Goal: Ask a question

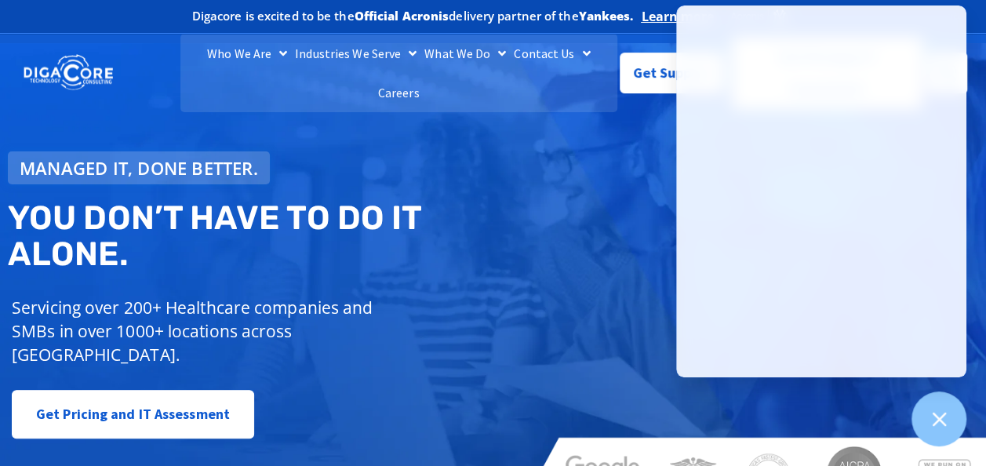
click at [538, 239] on div "Managed IT, done better. You don’t have to do IT alone. Servicing over 200+ Hea…" at bounding box center [493, 276] width 986 height 466
click at [561, 181] on div "Managed IT, done better. You don’t have to do IT alone. Servicing over 200+ Hea…" at bounding box center [493, 276] width 986 height 466
click at [948, 416] on icon at bounding box center [939, 419] width 20 height 20
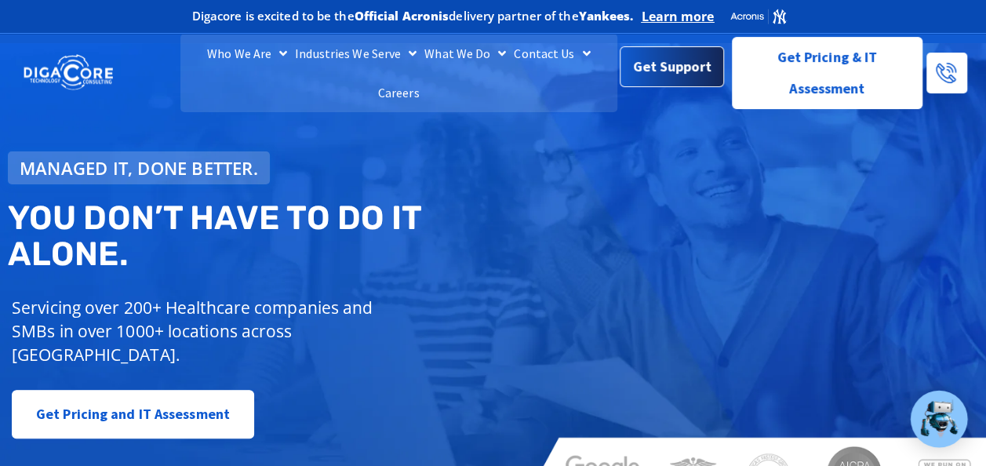
click at [659, 69] on span "Get Support" at bounding box center [672, 66] width 78 height 31
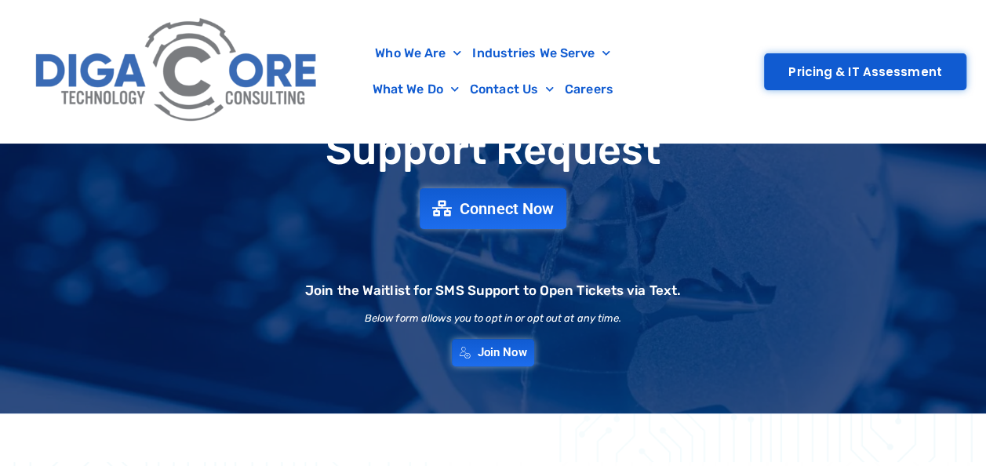
scroll to position [111, 0]
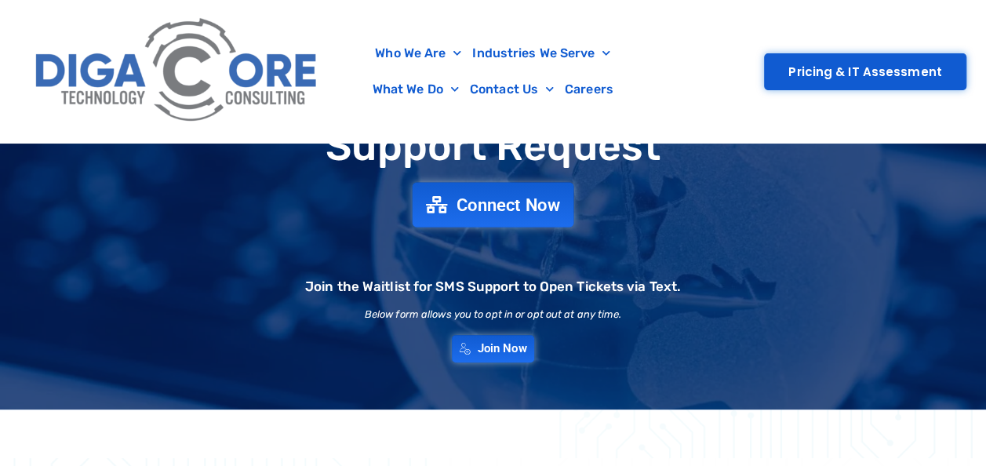
click at [477, 207] on span "Connect Now" at bounding box center [509, 204] width 104 height 17
